Goal: Navigation & Orientation: Find specific page/section

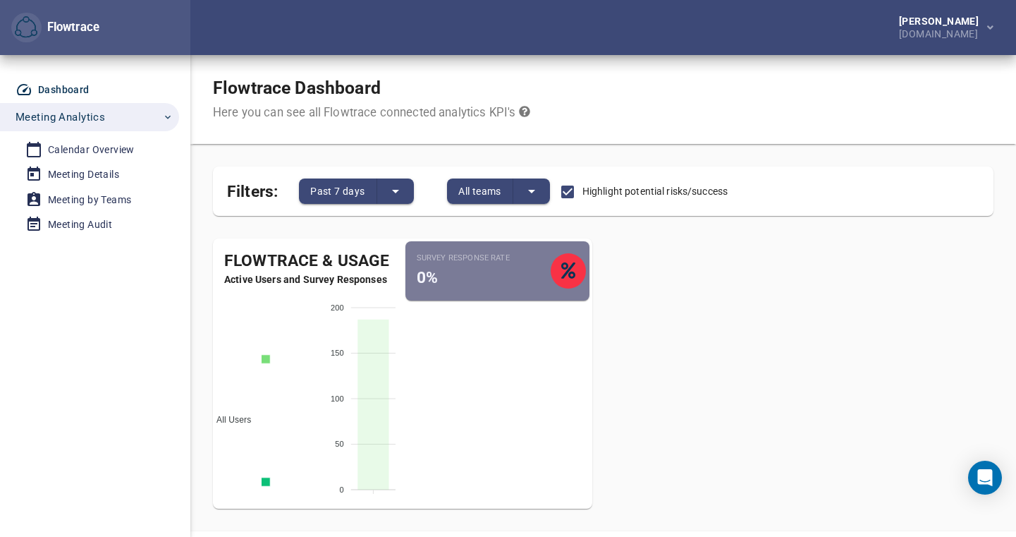
click at [267, 536] on span "Active Employees" at bounding box center [246, 542] width 80 height 10
click at [248, 536] on span "Active Employees" at bounding box center [246, 542] width 80 height 10
click at [245, 415] on span "All Users" at bounding box center [228, 420] width 45 height 10
click at [250, 415] on span "All Users" at bounding box center [228, 420] width 45 height 10
click at [87, 142] on div "Calendar Overview" at bounding box center [91, 150] width 87 height 18
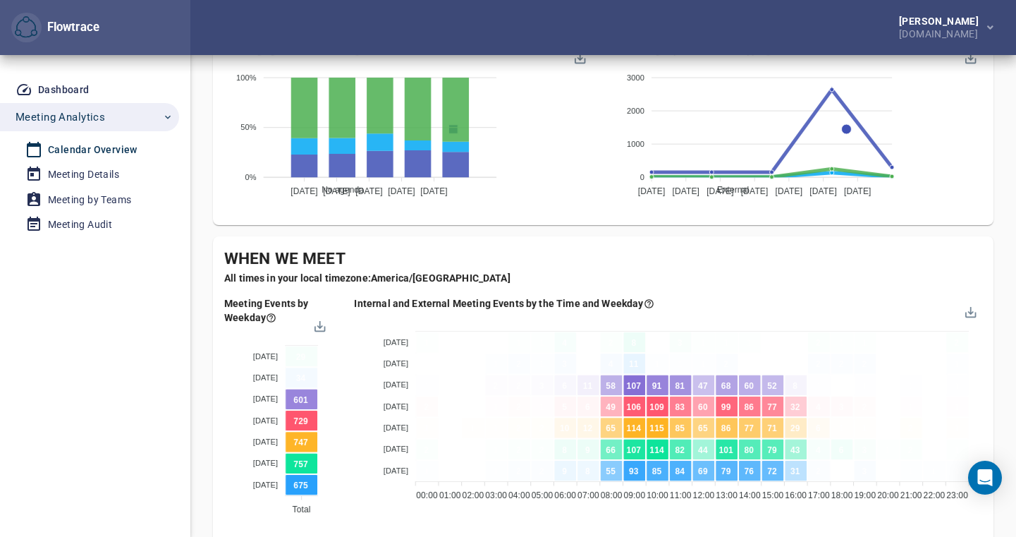
scroll to position [682, 0]
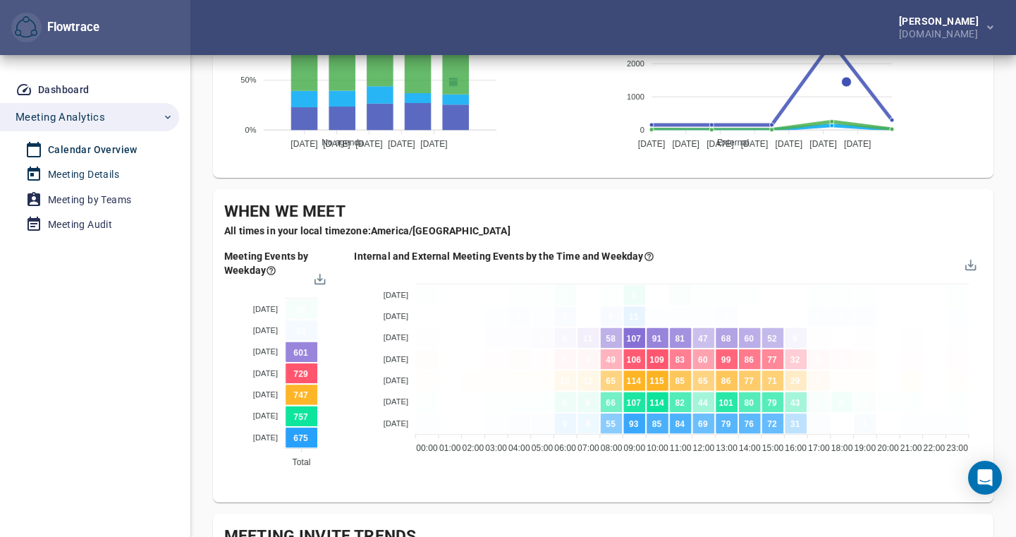
click at [97, 169] on div "Meeting Details" at bounding box center [83, 175] width 71 height 18
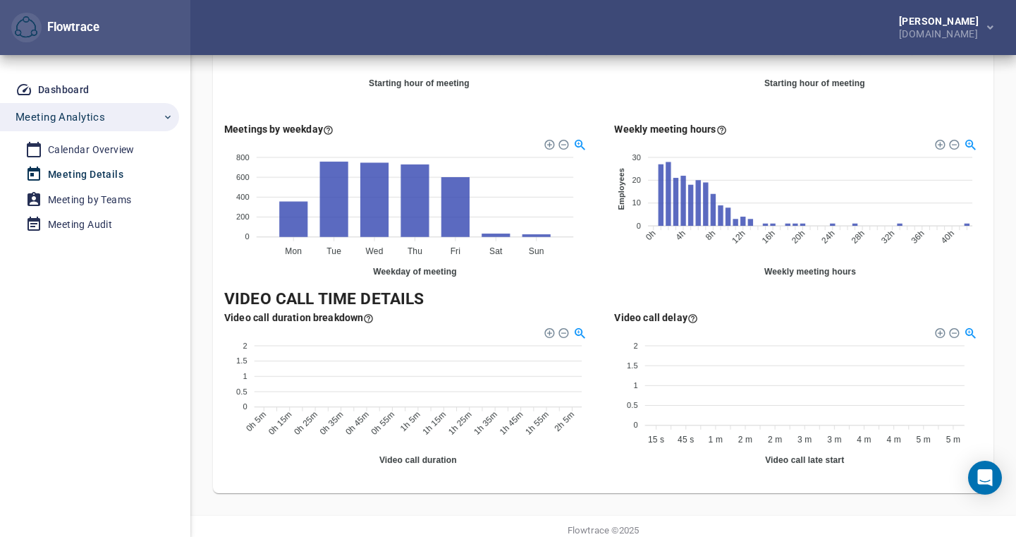
scroll to position [929, 0]
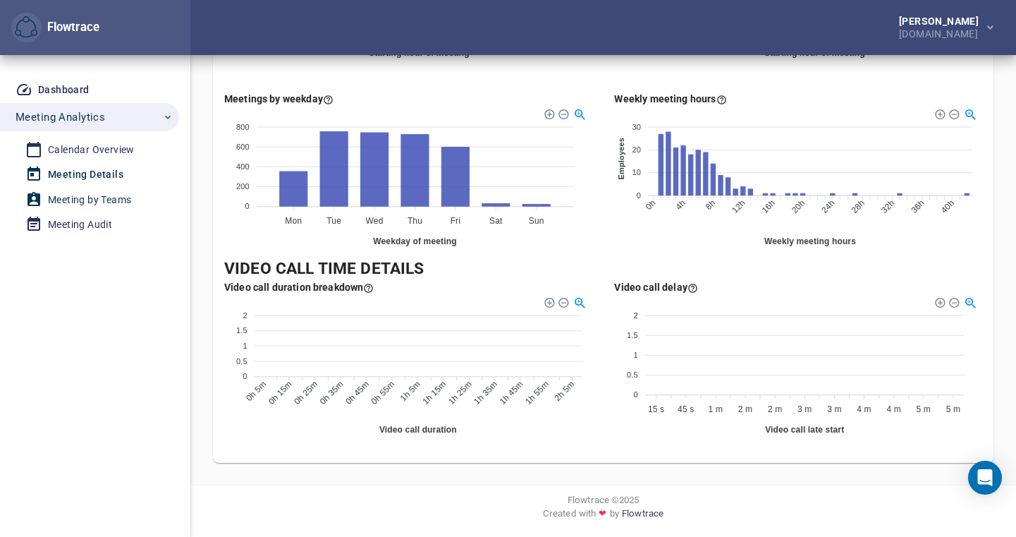
click at [97, 196] on div "Meeting by Teams" at bounding box center [89, 200] width 83 height 18
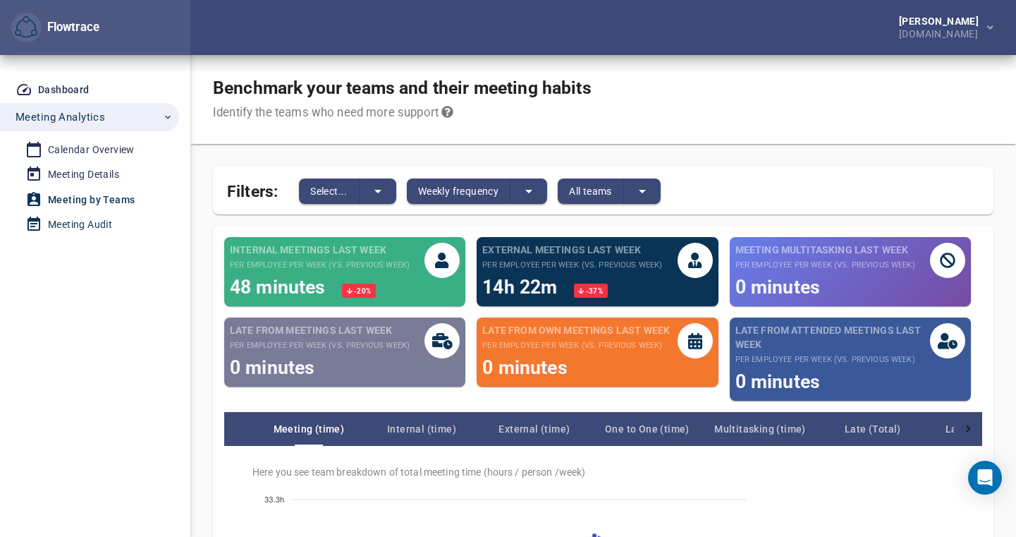
click at [89, 225] on div "Meeting Audit" at bounding box center [80, 225] width 64 height 18
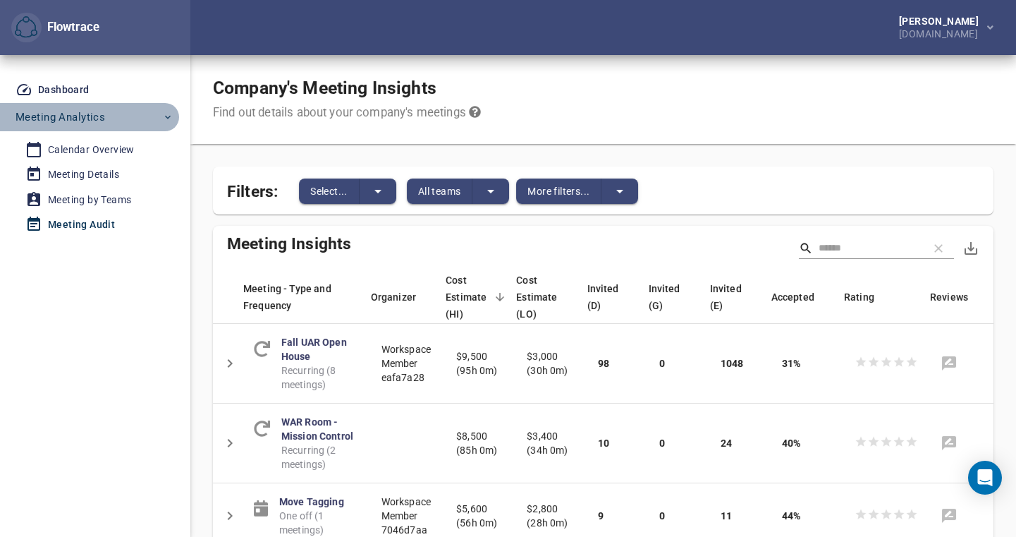
click at [165, 115] on icon "button" at bounding box center [167, 116] width 11 height 11
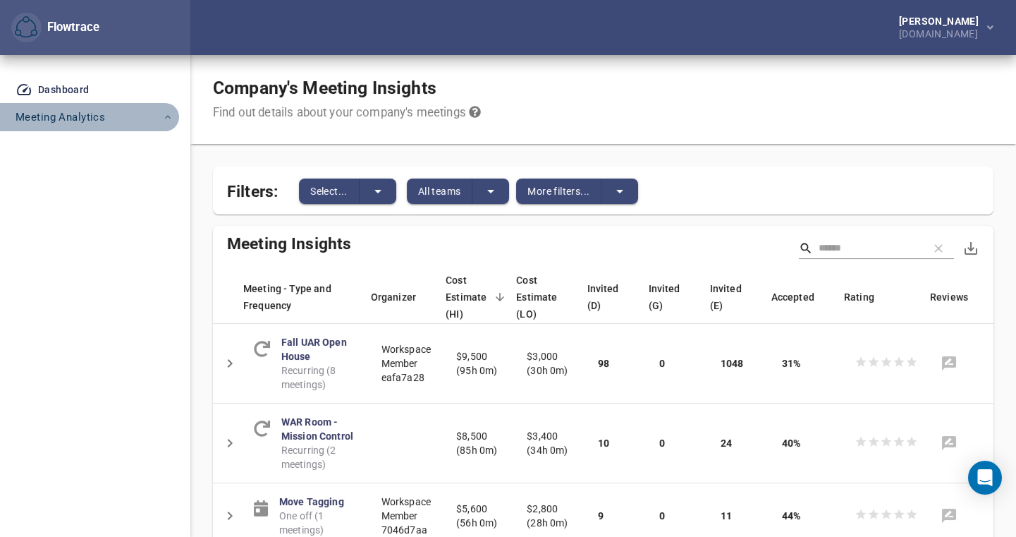
click at [165, 115] on icon "button" at bounding box center [167, 116] width 11 height 11
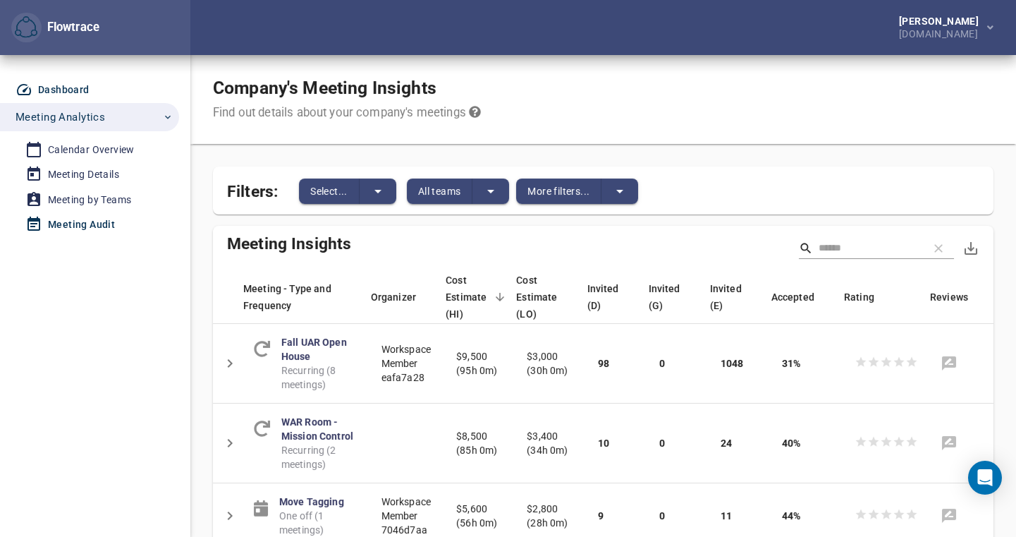
click at [51, 88] on div "Dashboard" at bounding box center [63, 90] width 51 height 18
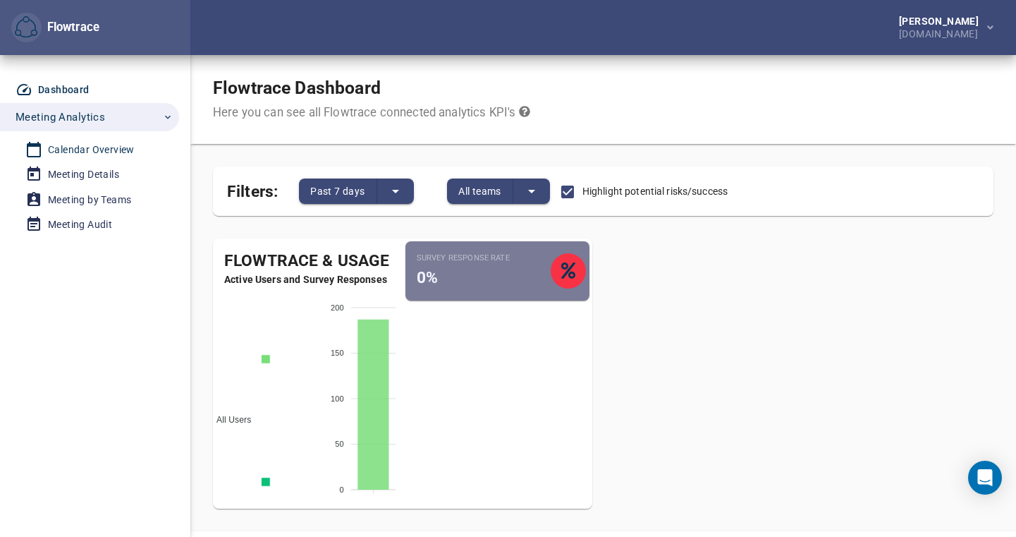
click at [105, 149] on div "Calendar Overview" at bounding box center [91, 150] width 87 height 18
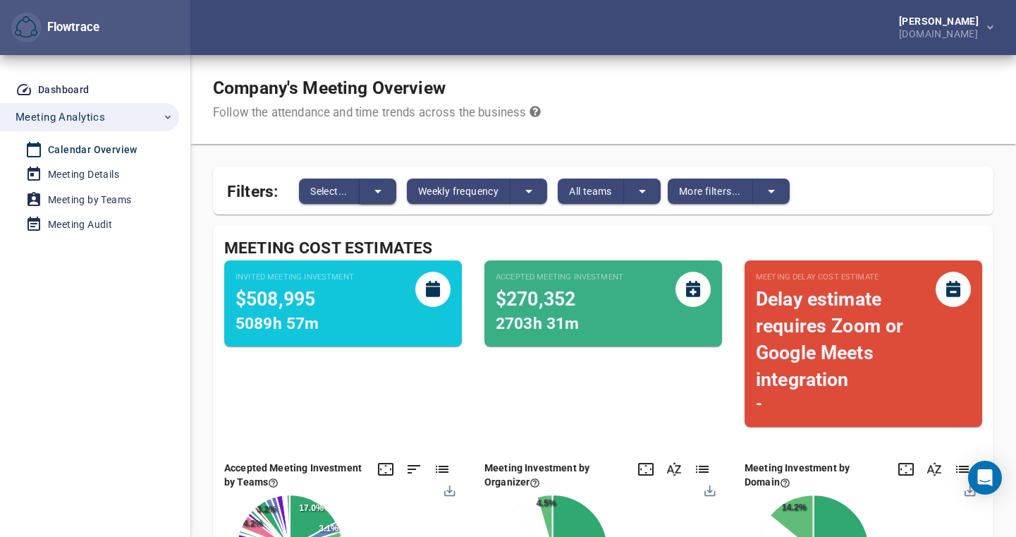
click at [377, 185] on icon "split button" at bounding box center [378, 191] width 17 height 17
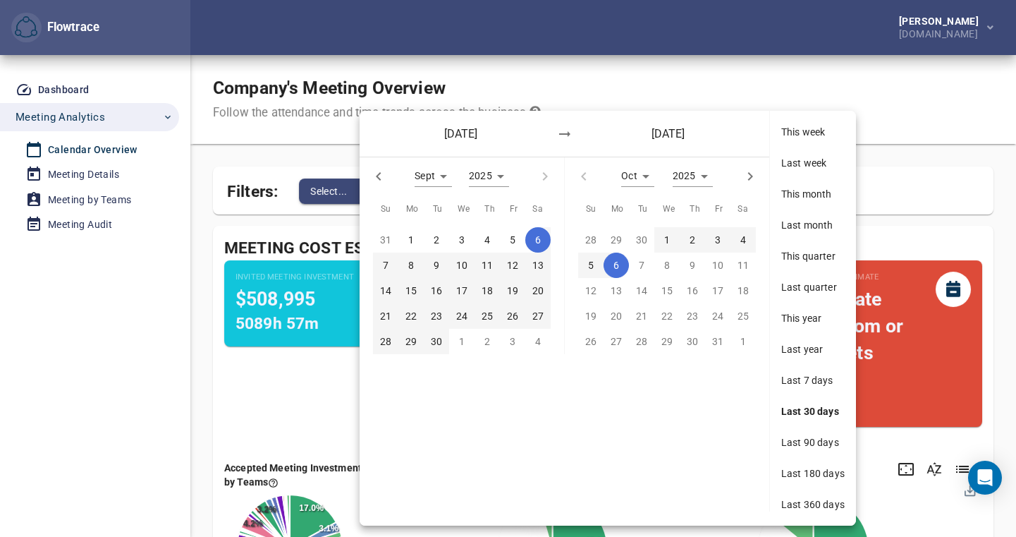
click at [936, 147] on div at bounding box center [508, 268] width 1016 height 537
